Goal: Task Accomplishment & Management: Manage account settings

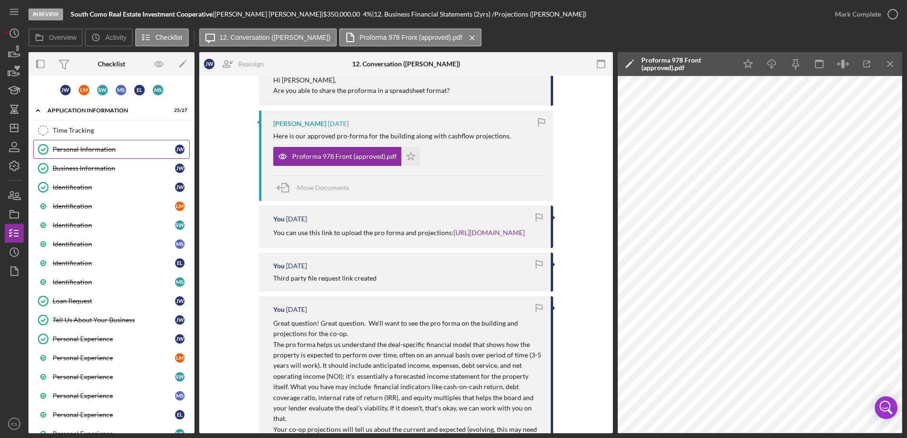
click at [88, 146] on div "Personal Information" at bounding box center [114, 150] width 122 height 8
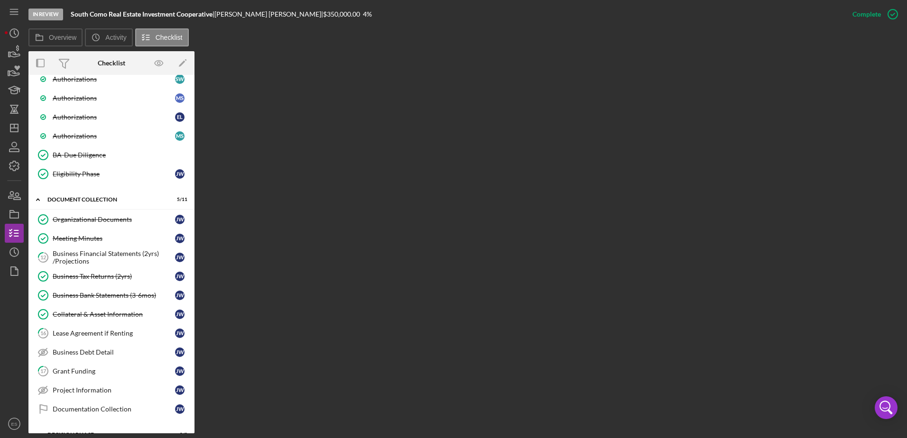
scroll to position [474, 0]
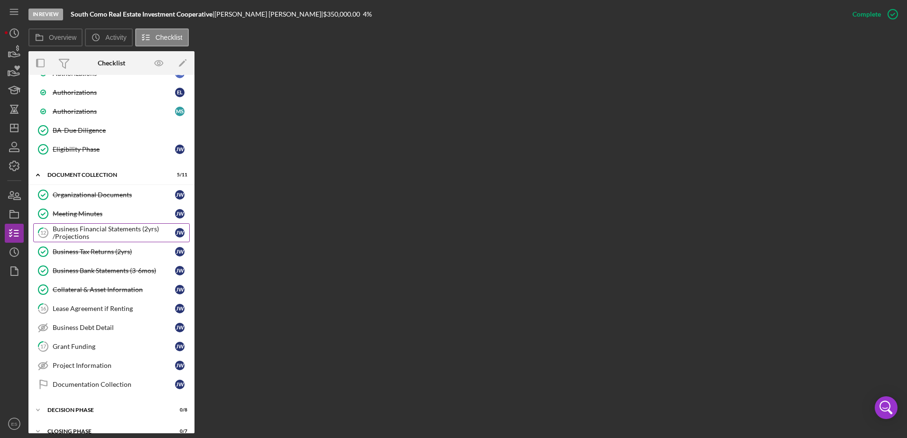
click at [109, 228] on div "Business Financial Statements (2yrs) /Projections" at bounding box center [114, 232] width 122 height 15
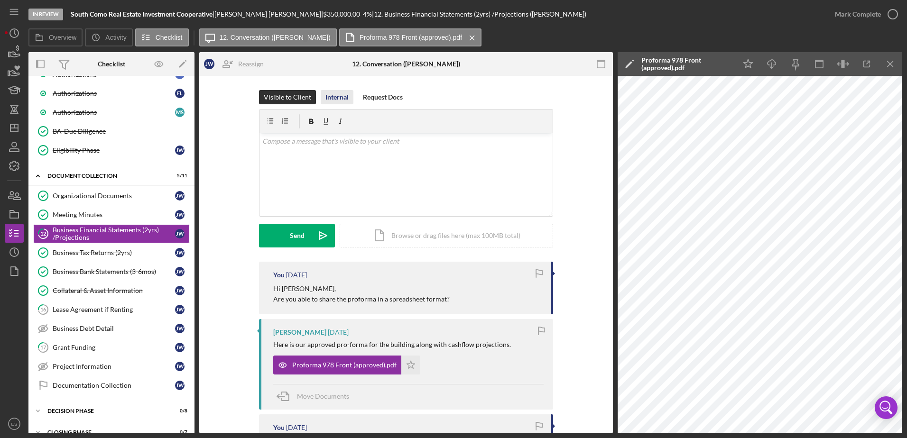
click at [329, 99] on div "Internal" at bounding box center [336, 97] width 23 height 14
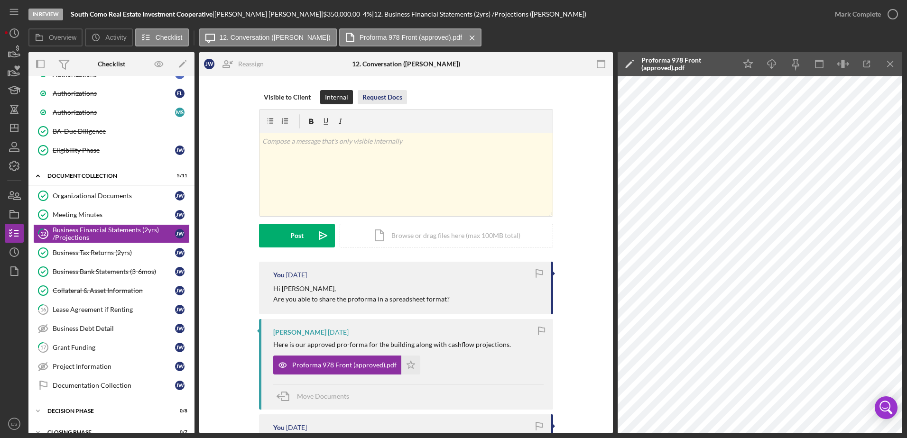
click at [373, 97] on div "Request Docs" at bounding box center [383, 97] width 40 height 14
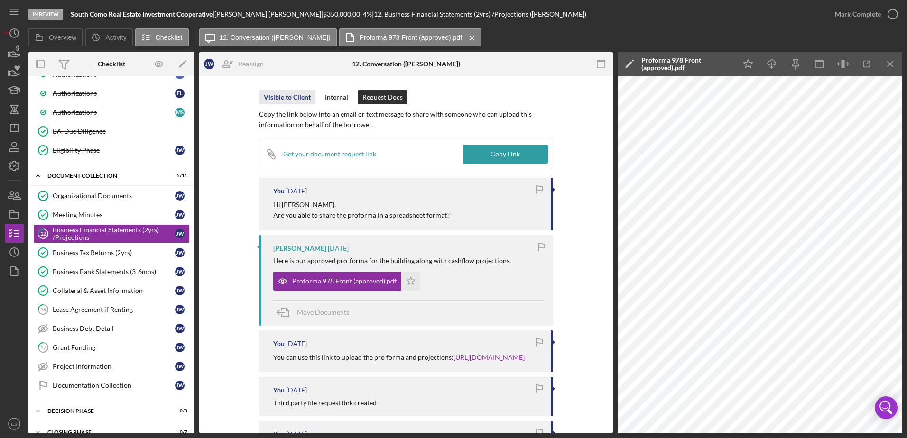
click at [278, 102] on div "Visible to Client" at bounding box center [287, 97] width 47 height 14
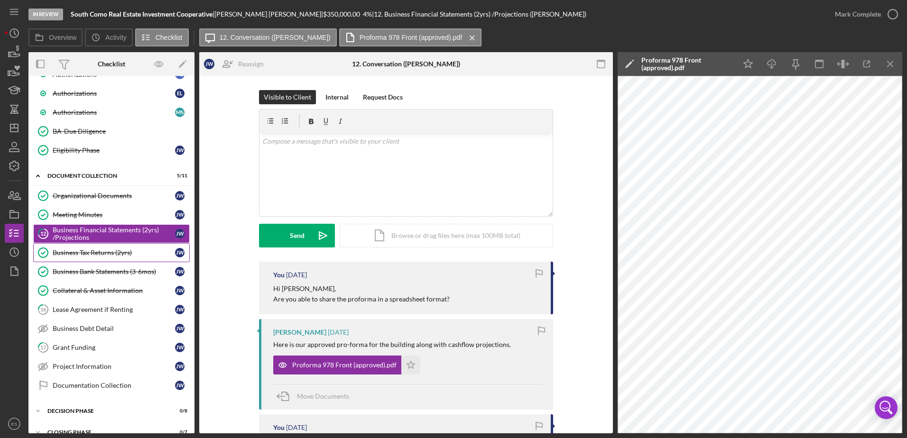
click at [111, 250] on div "Business Tax Returns (2yrs)" at bounding box center [114, 253] width 122 height 8
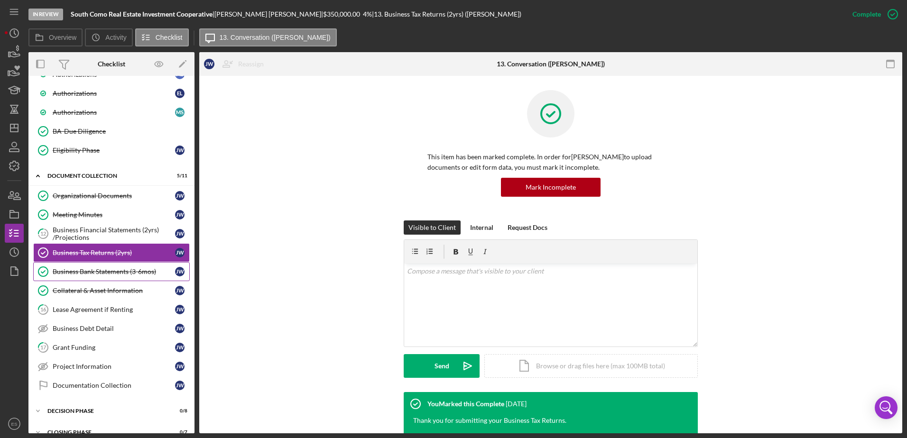
click at [92, 271] on div "Business Bank Statements (3-6mos)" at bounding box center [114, 272] width 122 height 8
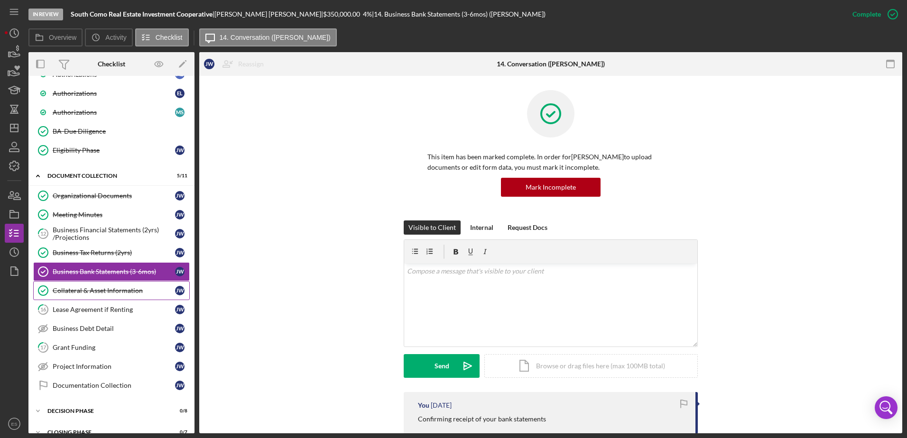
click at [115, 290] on div "Collateral & Asset Information" at bounding box center [114, 291] width 122 height 8
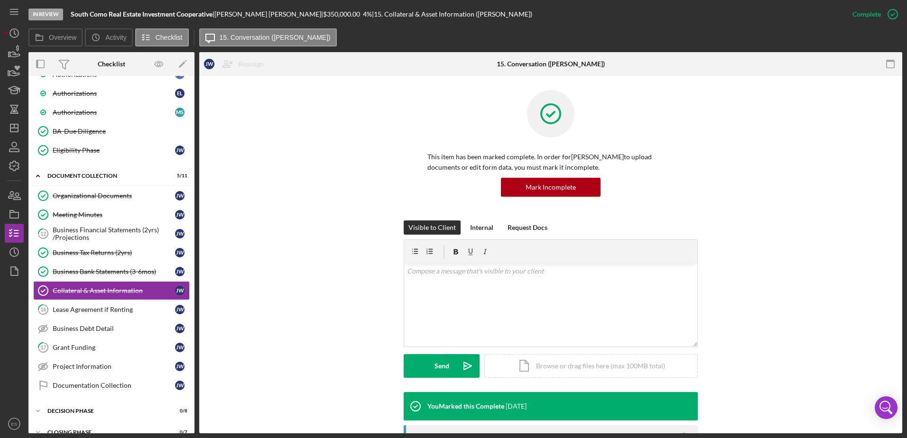
click at [267, 277] on div "Visible to Client Internal Request Docs v Color teal Color pink Remove color Ad…" at bounding box center [551, 307] width 675 height 172
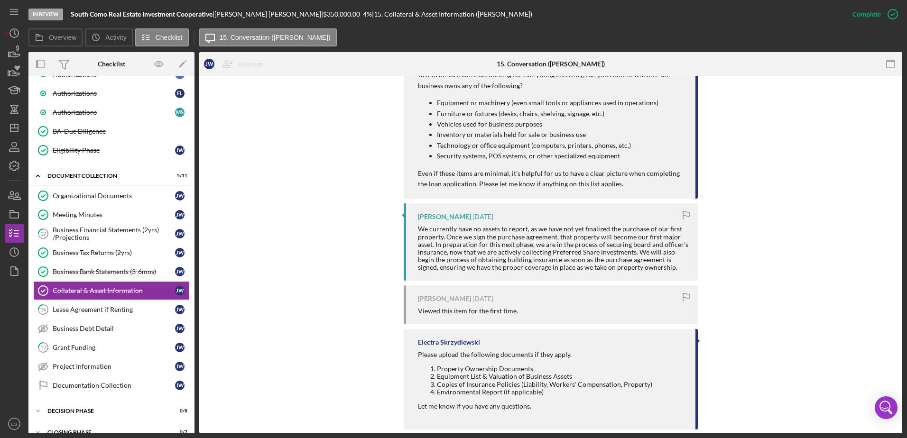
scroll to position [447, 0]
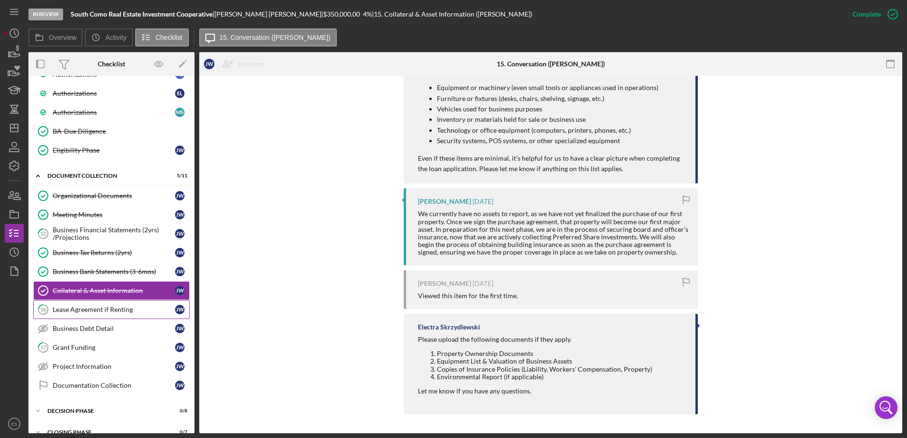
click at [117, 310] on div "Lease Agreement if Renting" at bounding box center [114, 310] width 122 height 8
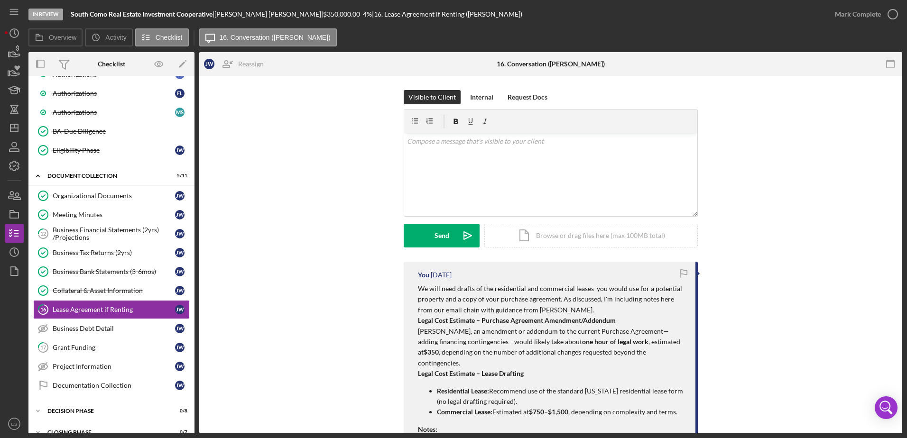
click at [338, 163] on div "Visible to Client Internal Request Docs v Color teal Color pink Remove color Ad…" at bounding box center [551, 176] width 675 height 172
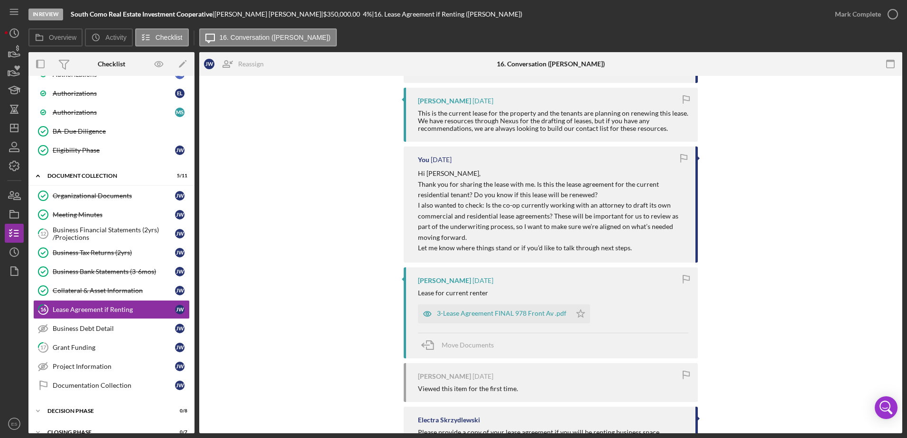
scroll to position [441, 0]
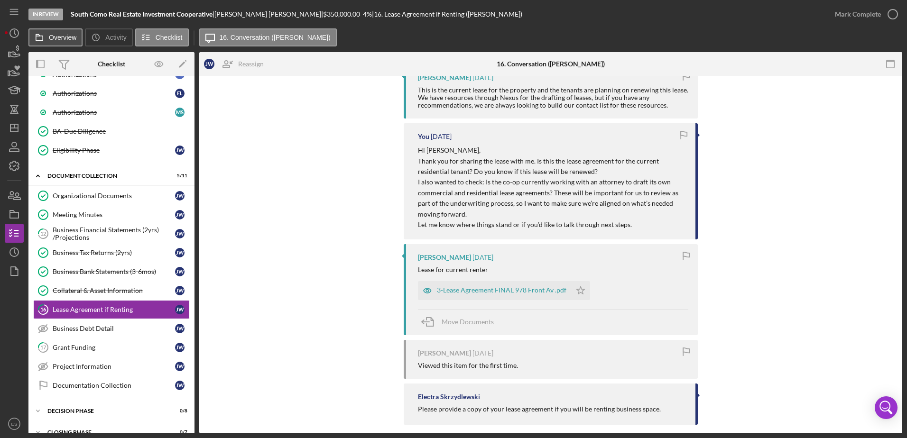
click at [46, 37] on icon at bounding box center [39, 37] width 19 height 19
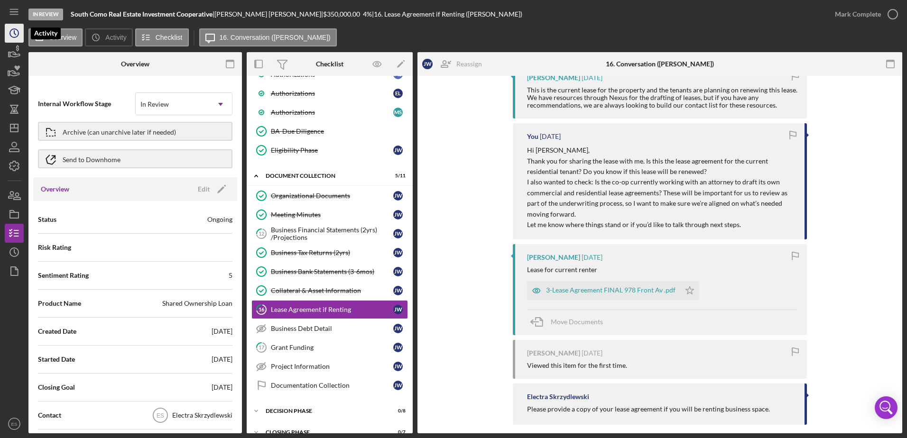
click at [12, 32] on icon "Icon/History" at bounding box center [14, 33] width 24 height 24
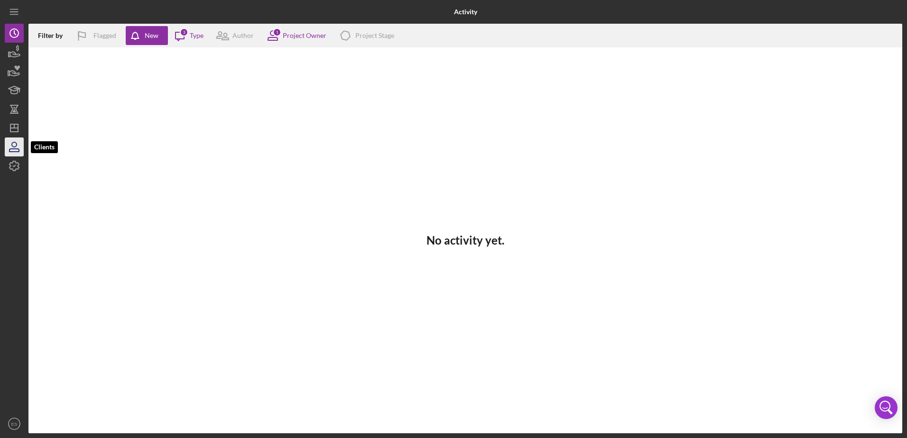
click at [10, 149] on icon "button" at bounding box center [13, 150] width 9 height 3
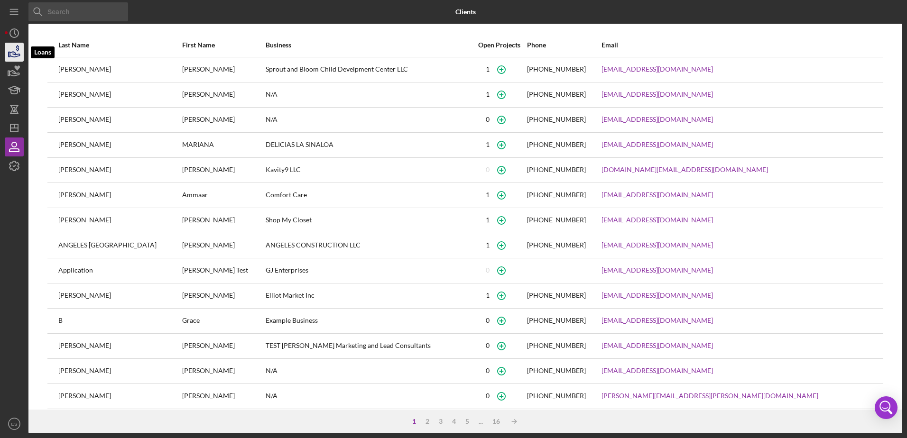
click at [10, 54] on polygon "button" at bounding box center [9, 54] width 1 height 5
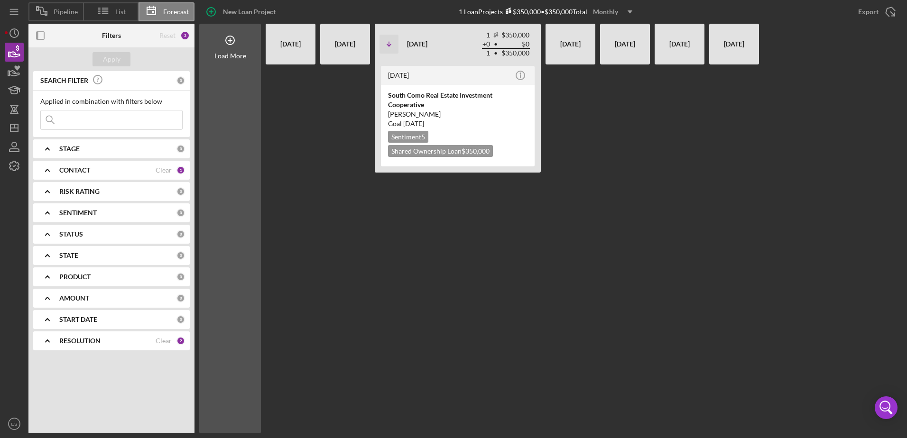
click at [292, 42] on div "[DATE]" at bounding box center [290, 44] width 40 height 33
click at [292, 41] on div "[DATE]" at bounding box center [290, 44] width 40 height 33
click at [345, 47] on div "[DATE]" at bounding box center [345, 44] width 40 height 33
click at [285, 40] on div "[DATE]" at bounding box center [290, 44] width 40 height 33
click at [80, 234] on b "STATUS" at bounding box center [71, 235] width 24 height 8
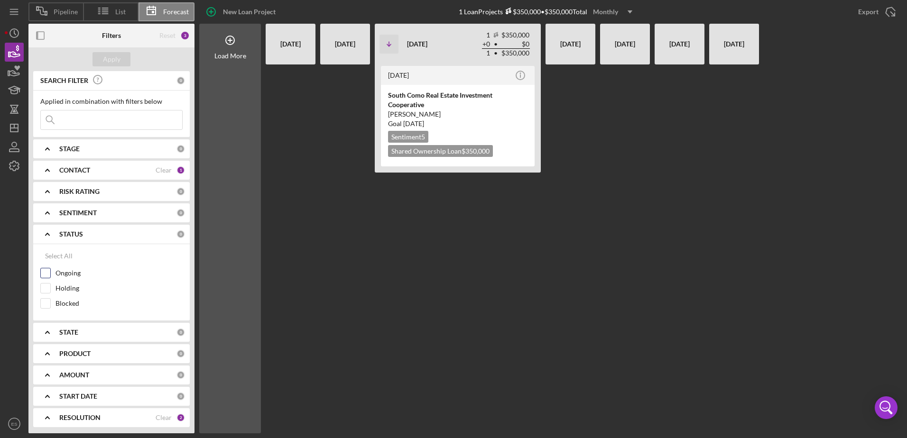
click at [45, 277] on input "Ongoing" at bounding box center [45, 273] width 9 height 9
checkbox input "true"
click at [109, 63] on div "Apply" at bounding box center [112, 59] width 18 height 14
click at [85, 172] on b "CONTACT" at bounding box center [74, 171] width 31 height 8
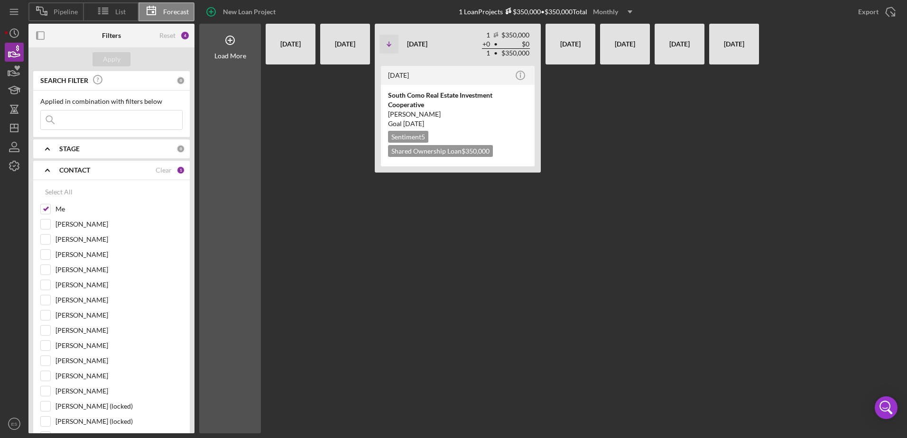
click at [299, 129] on div at bounding box center [291, 249] width 50 height 369
click at [294, 47] on div "[DATE]" at bounding box center [290, 44] width 40 height 33
click at [10, 132] on polygon "button" at bounding box center [14, 128] width 8 height 8
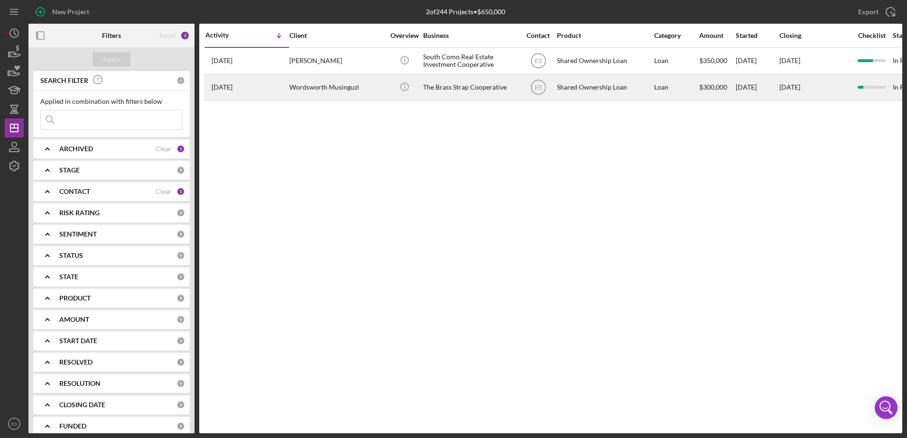
click at [340, 87] on div "Wordsworth Musinguzi" at bounding box center [336, 87] width 95 height 25
